Goal: Book appointment/travel/reservation

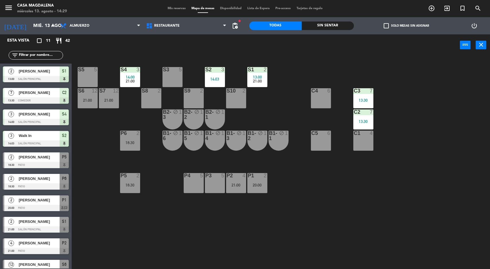
click at [319, 28] on div "Sin sentar" at bounding box center [328, 25] width 52 height 9
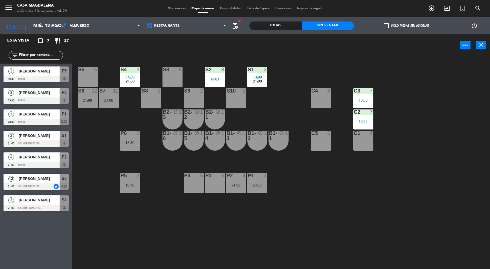
click at [446, 115] on div "S5 5 S4 3 14:00 21:00 S3 5 S2 3 14:03 S1 2 13:00 21:00 S6 12 21:00 S7 12 21:00 …" at bounding box center [282, 163] width 413 height 213
click at [253, 71] on div at bounding box center [256, 69] width 9 height 5
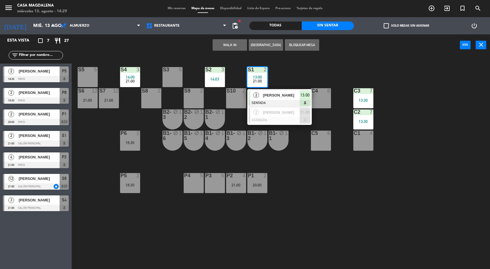
click at [462, 122] on div "S5 5 S4 3 14:00 21:00 S3 5 S2 3 14:03 S1 2 13:00 21:00 2 [PERSON_NAME] SENTADA …" at bounding box center [282, 163] width 413 height 213
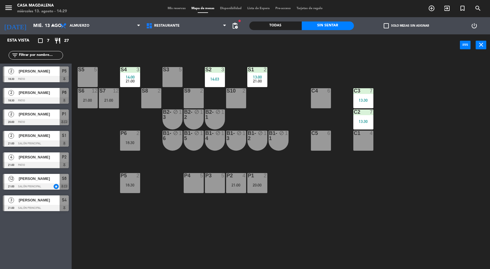
click at [163, 69] on div "S3" at bounding box center [163, 69] width 0 height 5
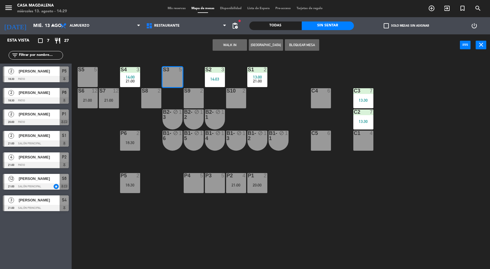
click at [468, 121] on div "S5 5 S4 3 14:00 21:00 S3 5 S2 3 14:03 S1 2 13:00 21:00 S6 12 21:00 S7 12 21:00 …" at bounding box center [282, 163] width 413 height 213
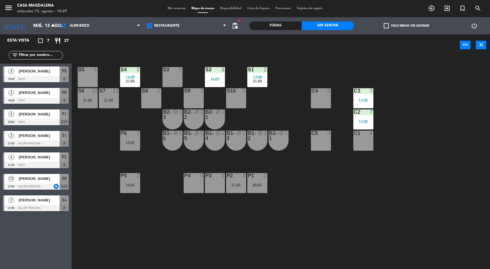
click at [125, 75] on div "14:00" at bounding box center [130, 77] width 20 height 4
click at [460, 132] on div "S5 5 S4 3 14:00 21:00 S3 5 S2 3 14:03 S1 2 13:00 21:00 S6 12 21:00 S7 12 21:00 …" at bounding box center [282, 163] width 413 height 213
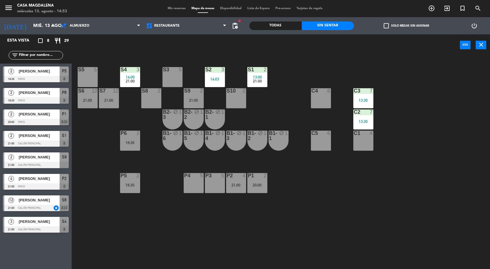
click at [251, 78] on div "13:00" at bounding box center [257, 77] width 20 height 4
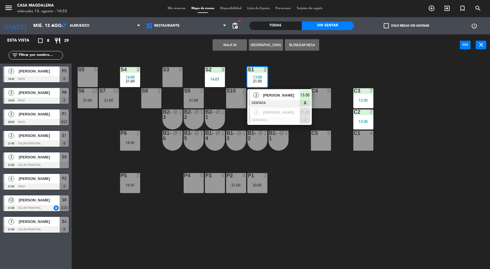
click at [291, 94] on span "[PERSON_NAME]" at bounding box center [281, 95] width 37 height 6
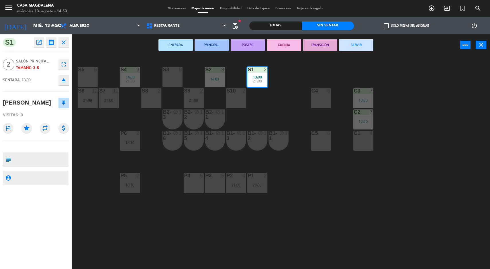
click at [352, 42] on button "SERVIR" at bounding box center [356, 44] width 34 height 11
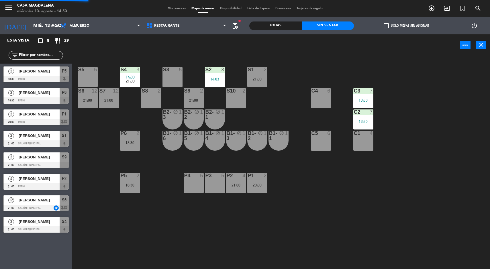
click at [365, 111] on div at bounding box center [362, 111] width 9 height 5
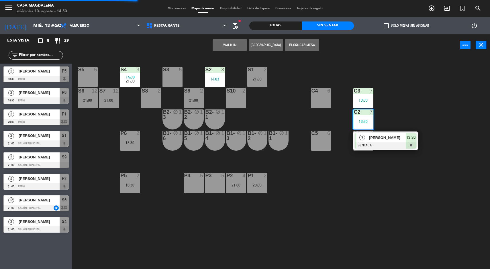
click at [400, 148] on div at bounding box center [386, 145] width 62 height 6
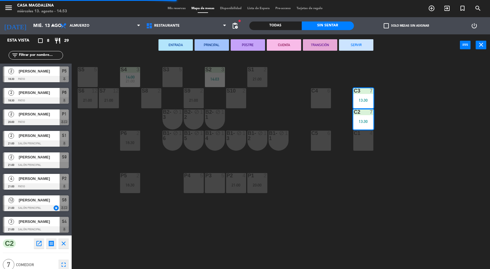
click at [354, 48] on button "SERVIR" at bounding box center [356, 44] width 34 height 11
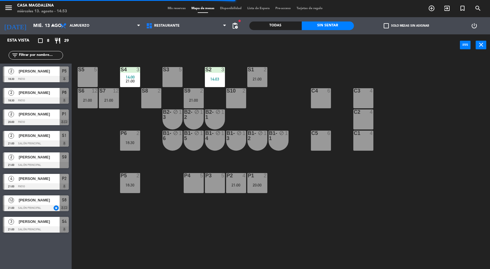
click at [208, 79] on div "14:03" at bounding box center [215, 79] width 20 height 4
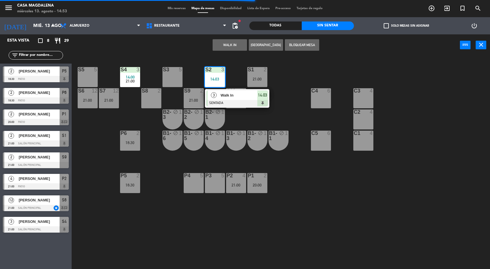
click at [250, 105] on div at bounding box center [237, 103] width 62 height 6
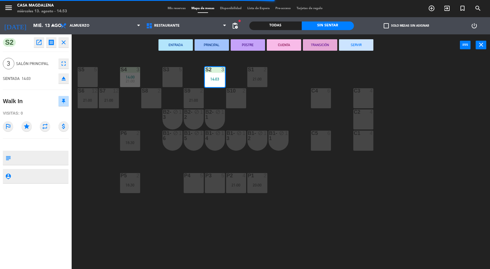
click at [360, 50] on button "SERVIR" at bounding box center [356, 44] width 34 height 11
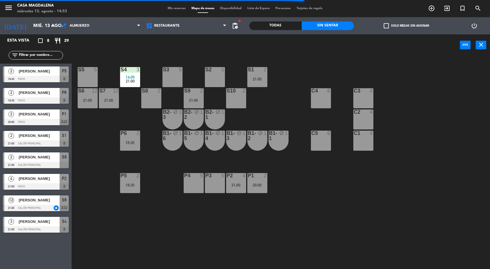
click at [126, 81] on span "21:00" at bounding box center [130, 81] width 9 height 5
